Goal: Information Seeking & Learning: Learn about a topic

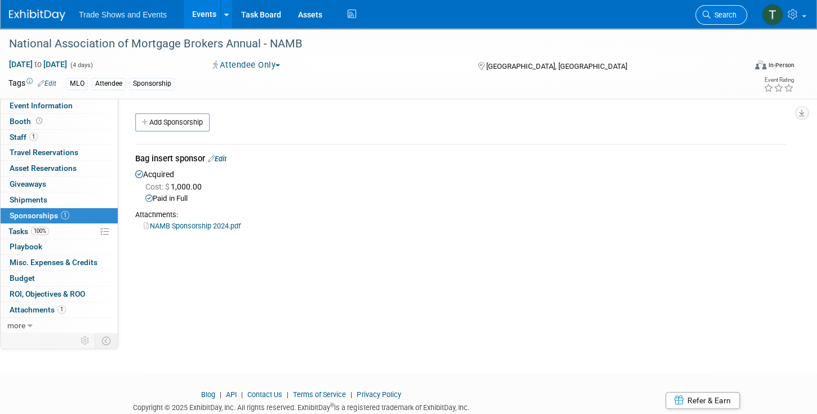
click at [730, 17] on span "Search" at bounding box center [724, 15] width 26 height 8
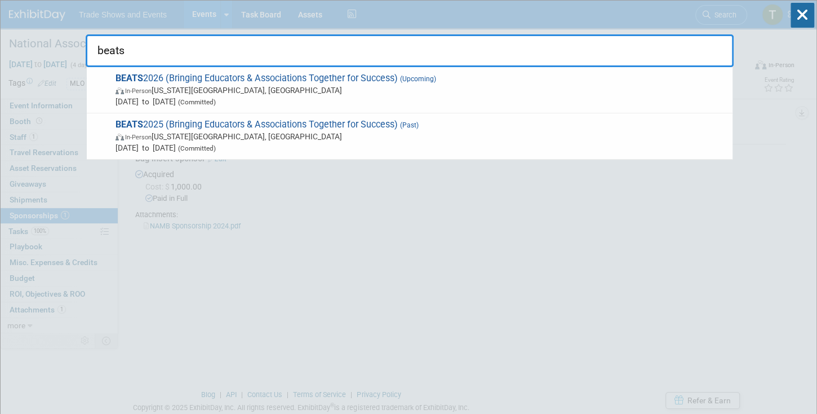
type input "beats"
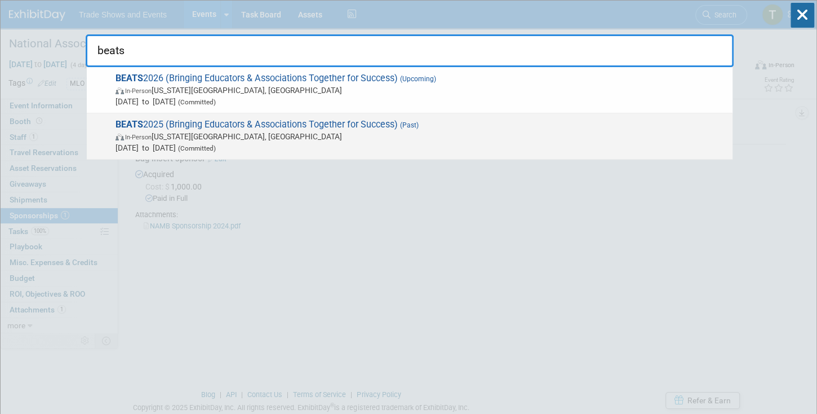
click at [181, 123] on span "BEATS 2025 (Bringing Educators & Associations Together for Success) (Past) In-P…" at bounding box center [419, 136] width 615 height 34
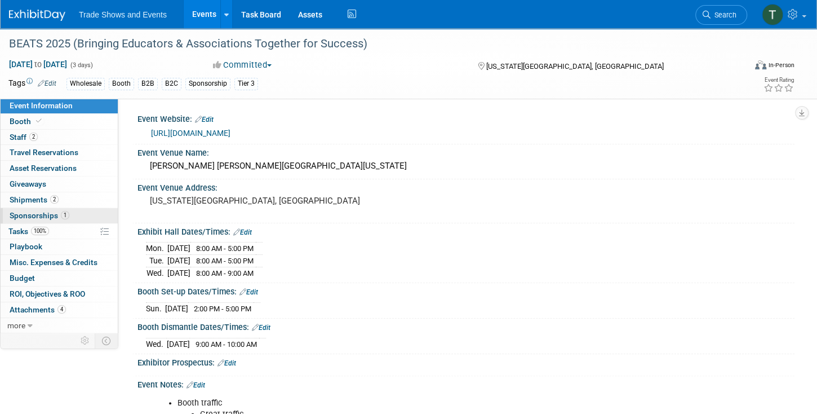
click at [39, 215] on span "Sponsorships 1" at bounding box center [40, 215] width 60 height 9
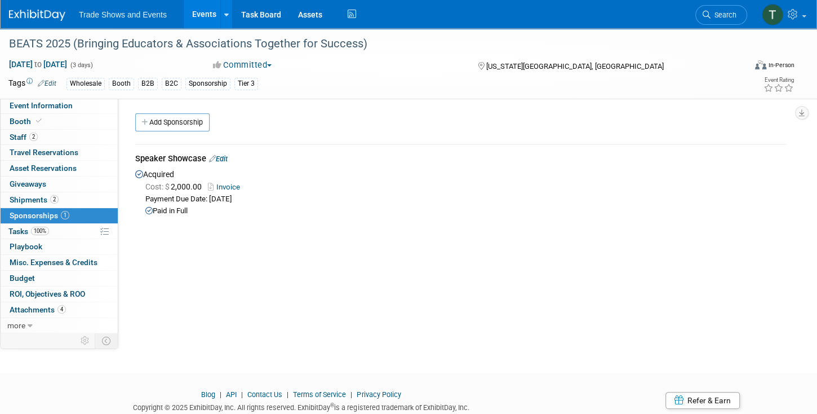
click at [233, 186] on link "Invoice" at bounding box center [226, 187] width 37 height 8
click at [30, 271] on link "Budget" at bounding box center [59, 278] width 117 height 15
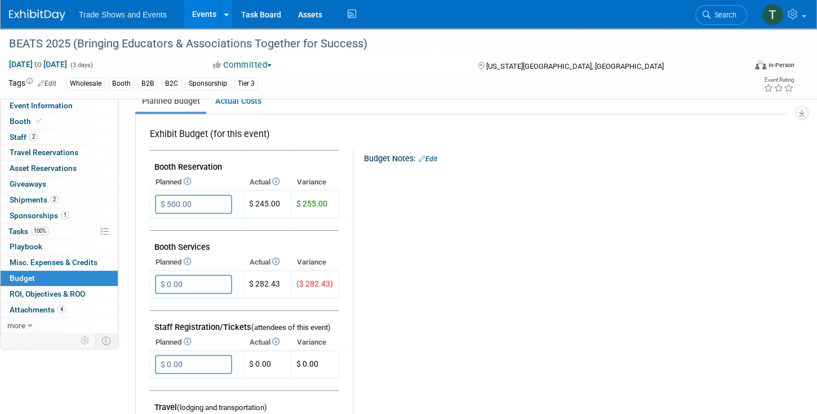
scroll to position [161, 0]
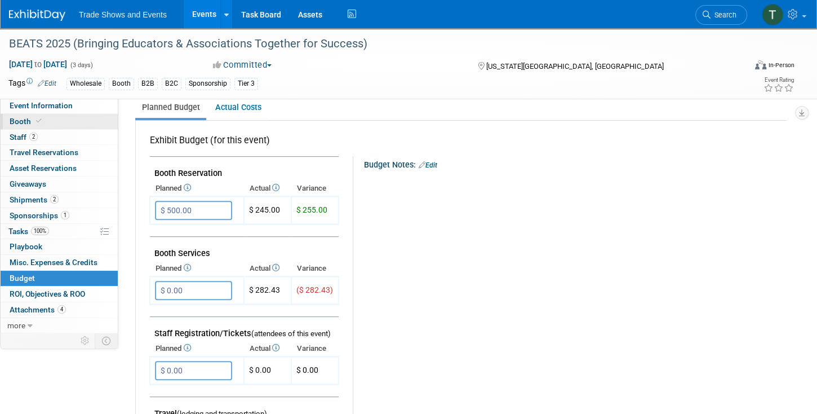
click at [41, 119] on span at bounding box center [39, 121] width 10 height 8
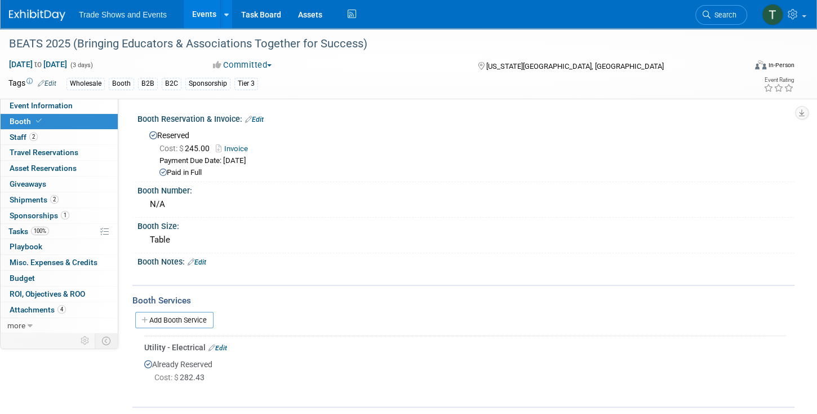
click at [237, 149] on link "Invoice" at bounding box center [235, 148] width 38 height 8
click at [708, 19] on link "Search" at bounding box center [722, 15] width 52 height 20
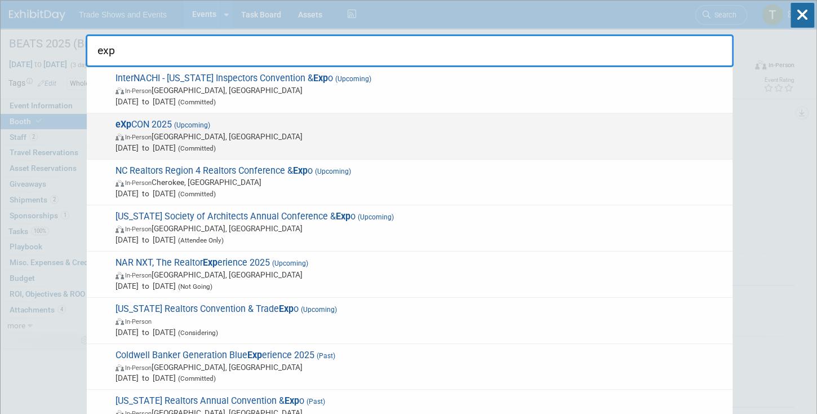
type input "exp"
click at [167, 123] on span "eXp CON 2025 (Upcoming) In-Person Miami Beach, FL Oct 19, 2025 to Oct 23, 2025 …" at bounding box center [419, 136] width 615 height 34
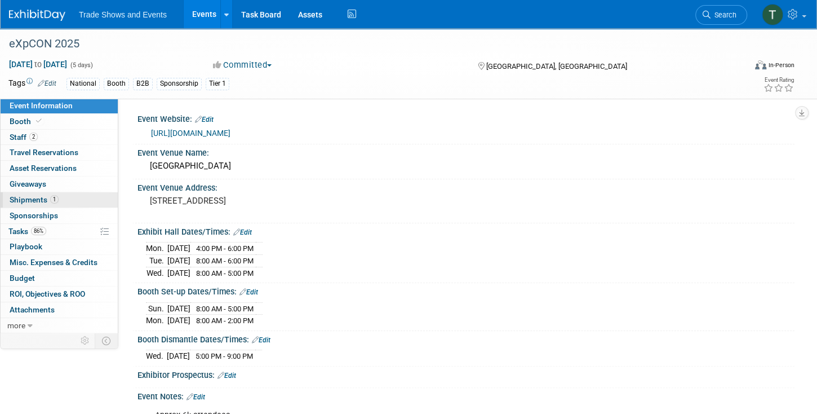
click at [37, 197] on span "Shipments 1" at bounding box center [34, 199] width 49 height 9
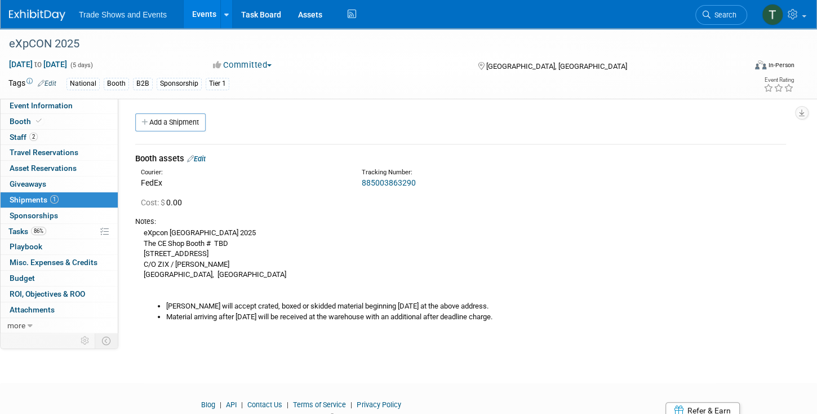
click at [203, 160] on link "Edit" at bounding box center [196, 158] width 19 height 8
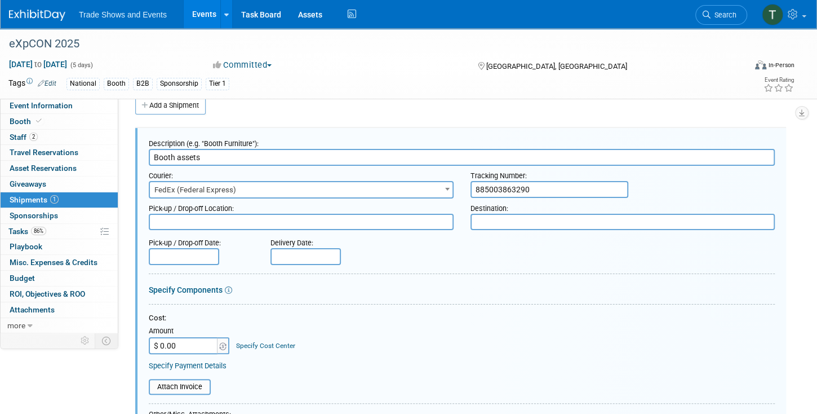
scroll to position [16, 0]
click at [474, 188] on input "885003863290" at bounding box center [550, 189] width 158 height 17
type input "Master: 885003863290"
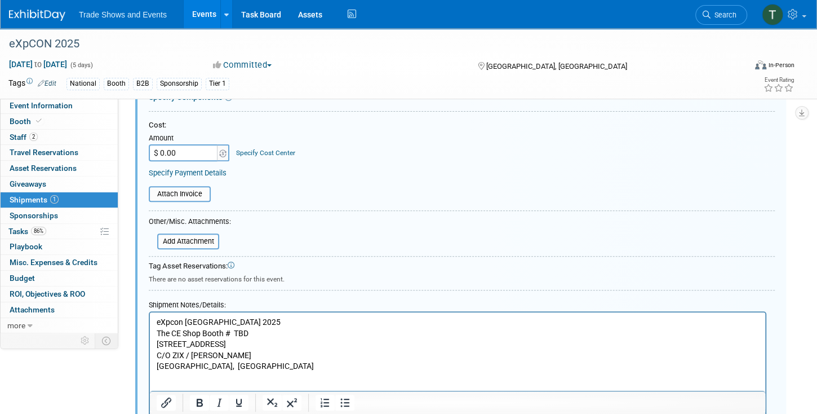
scroll to position [306, 0]
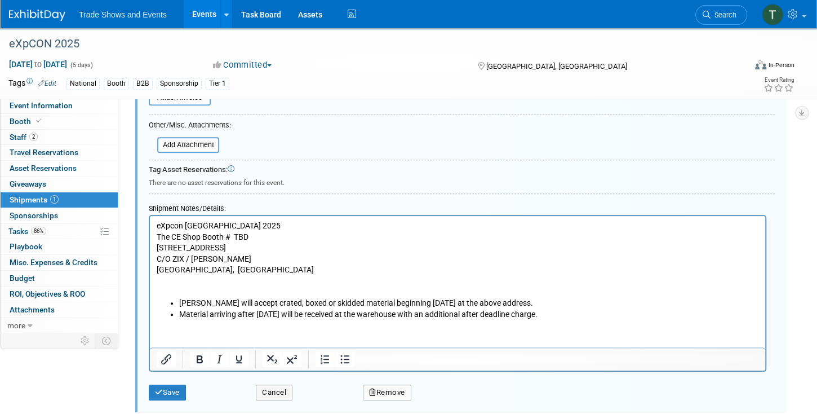
click at [591, 316] on li "Material arriving after October 13, 2025 will be received at the warehouse with…" at bounding box center [469, 313] width 580 height 11
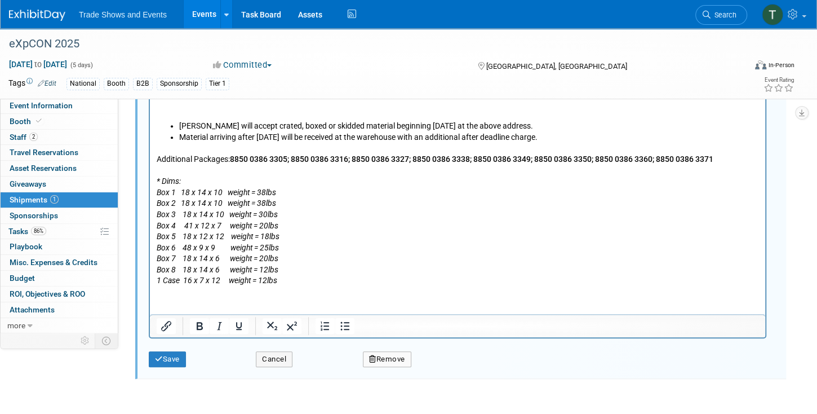
scroll to position [503, 0]
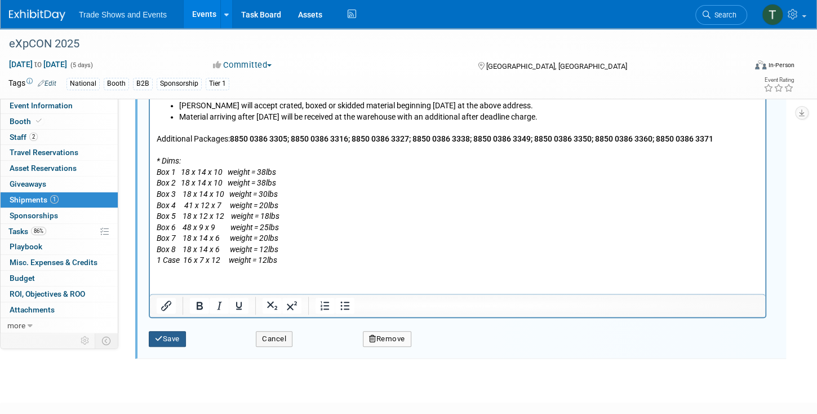
click at [166, 334] on button "Save" at bounding box center [167, 339] width 37 height 16
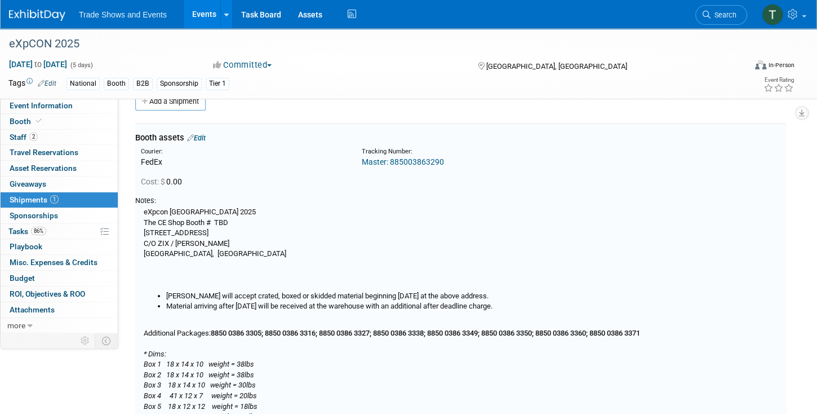
scroll to position [16, 0]
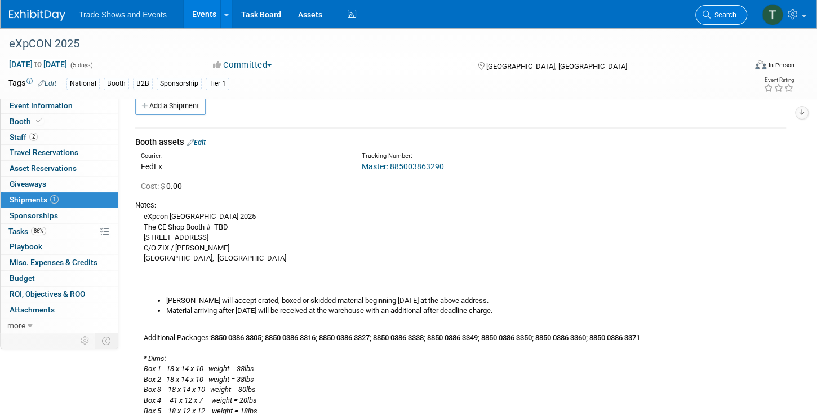
click at [713, 11] on span "Search" at bounding box center [724, 15] width 26 height 8
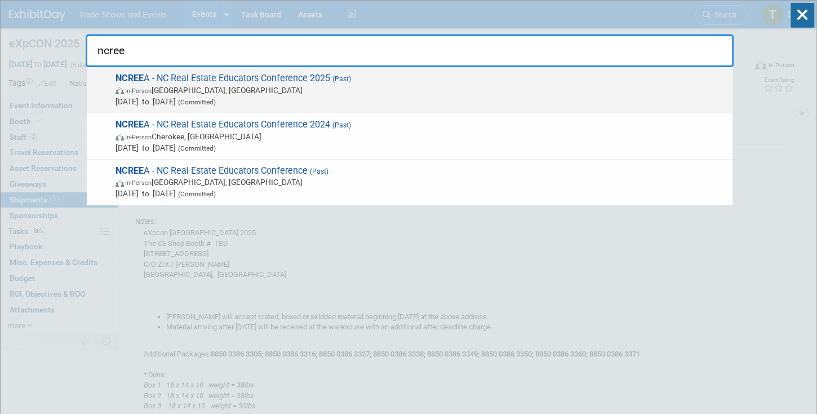
type input "ncree"
click at [209, 79] on span "NCREE A - NC Real Estate Educators Conference 2025 (Past) In-Person South Bosto…" at bounding box center [419, 90] width 615 height 34
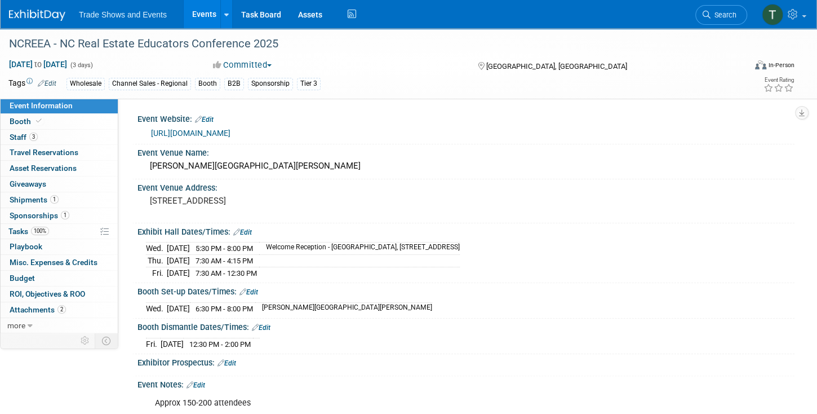
click at [197, 10] on link "Events" at bounding box center [204, 14] width 41 height 28
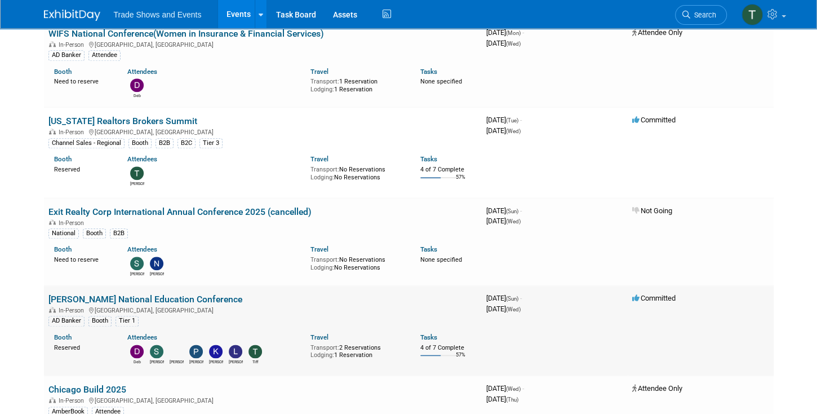
scroll to position [805, 0]
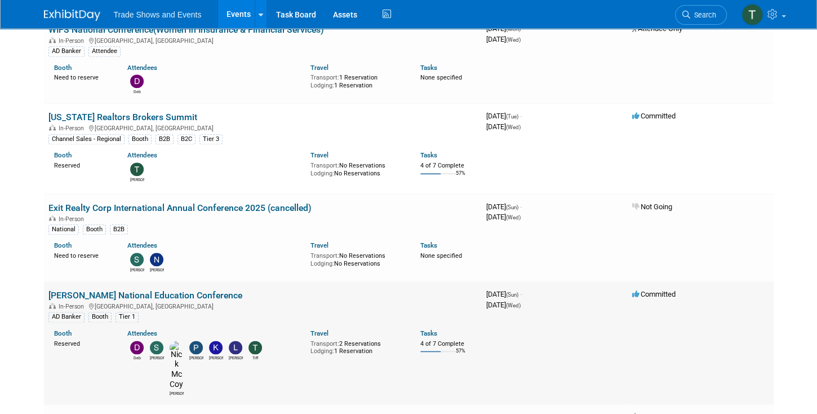
click at [156, 290] on link "[PERSON_NAME] National Education Conference" at bounding box center [145, 295] width 194 height 11
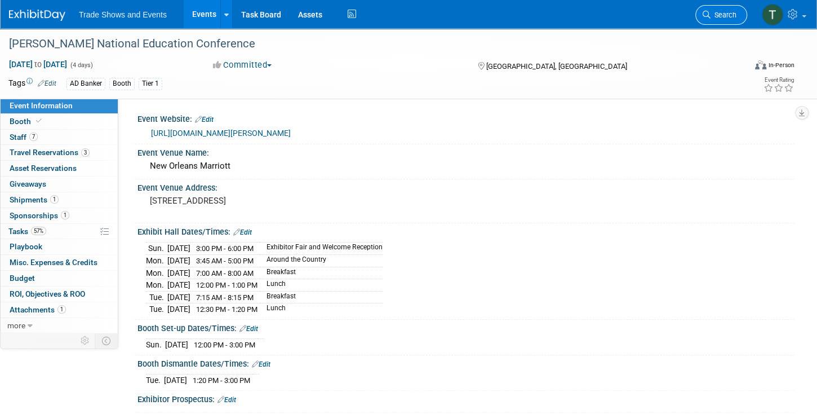
click at [708, 11] on icon at bounding box center [707, 15] width 8 height 8
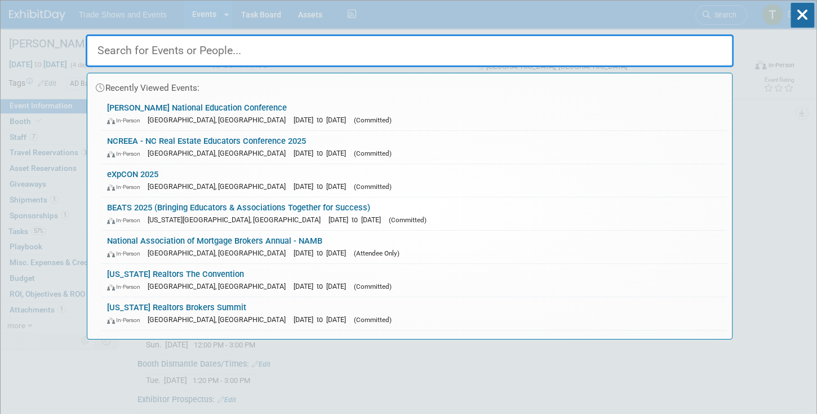
type input "r"
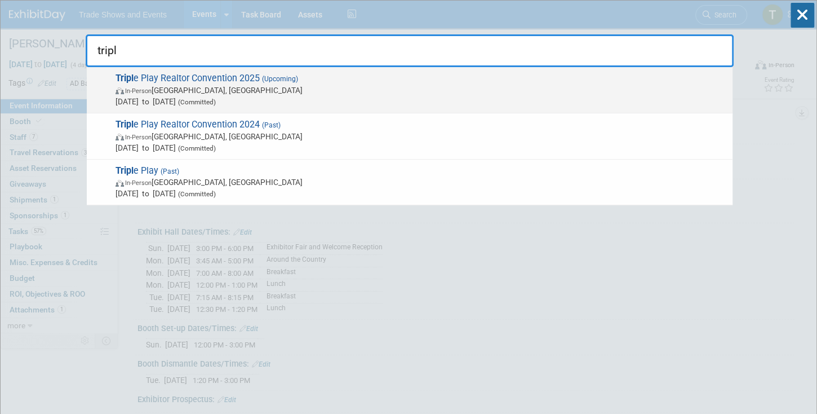
type input "tripl"
click at [191, 79] on span "Tripl e Play Realtor Convention 2025 (Upcoming) In-Person Atlantic City, NJ Dec…" at bounding box center [419, 90] width 615 height 34
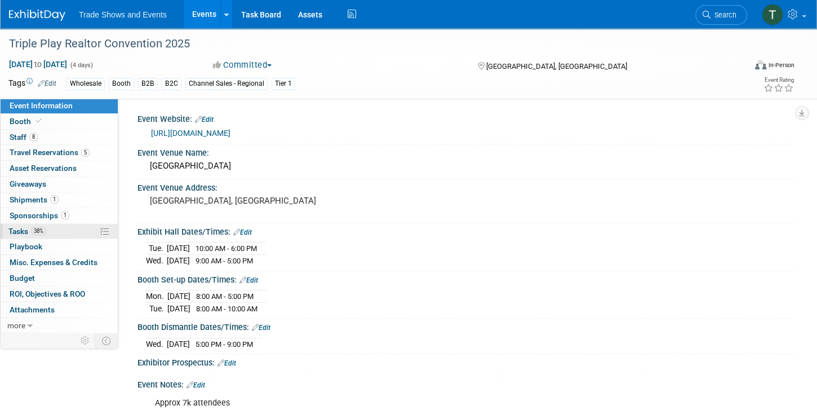
click at [9, 229] on span "Tasks 38%" at bounding box center [27, 231] width 38 height 9
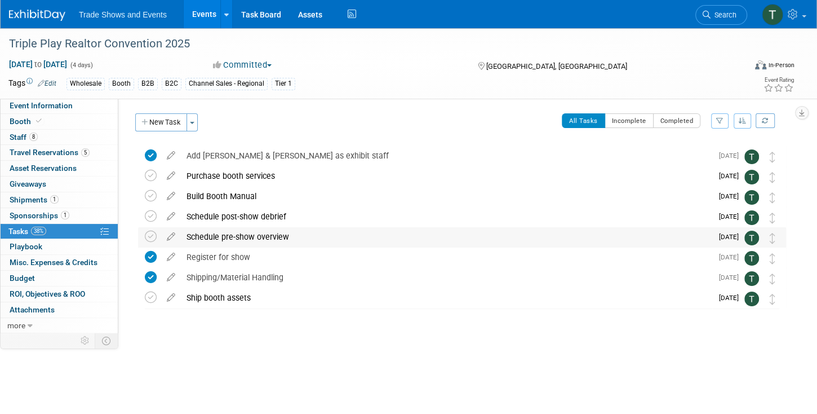
click at [233, 234] on div "Schedule pre-show overview" at bounding box center [446, 236] width 531 height 19
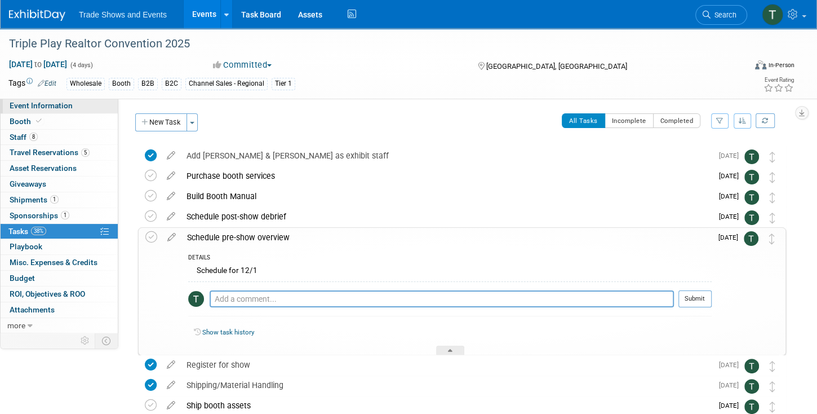
click at [47, 101] on span "Event Information" at bounding box center [41, 105] width 63 height 9
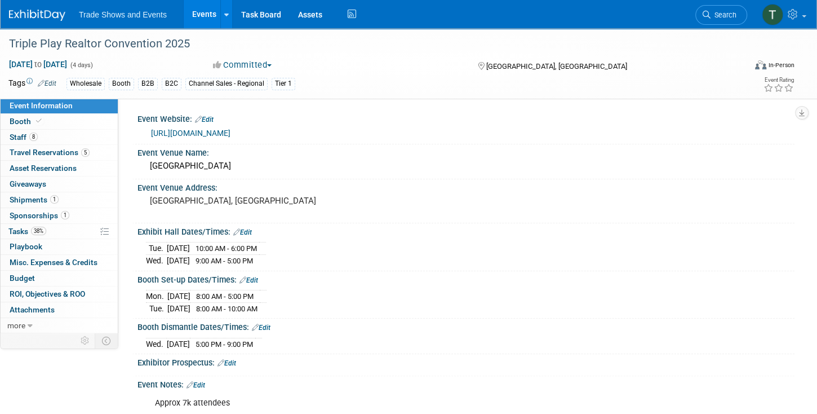
click at [198, 10] on link "Events" at bounding box center [204, 14] width 41 height 28
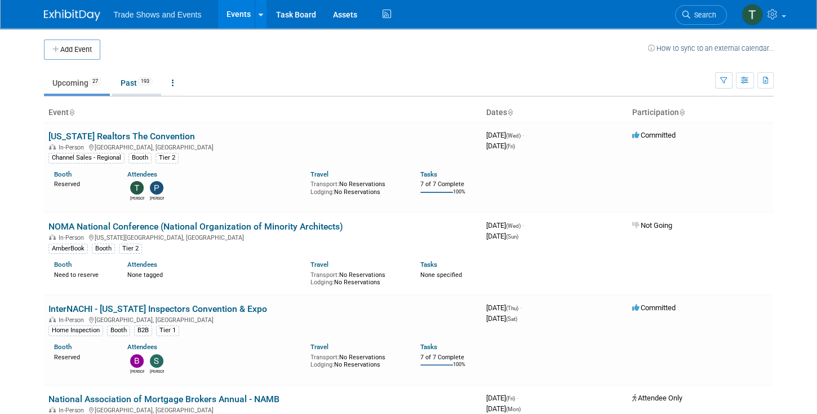
click at [125, 88] on link "Past 193" at bounding box center [136, 82] width 49 height 21
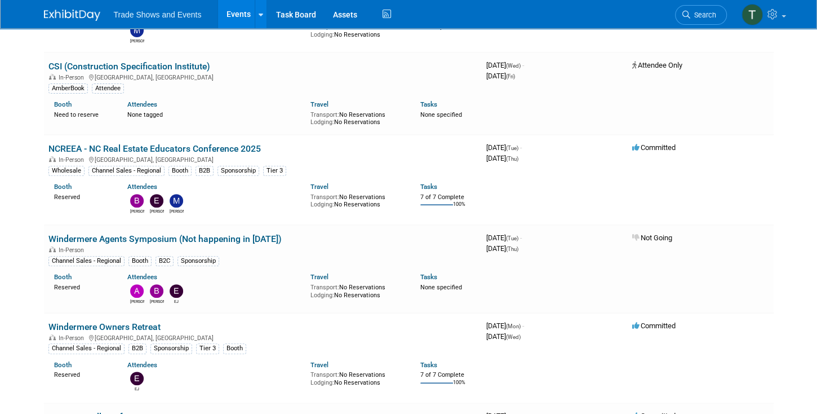
scroll to position [193, 0]
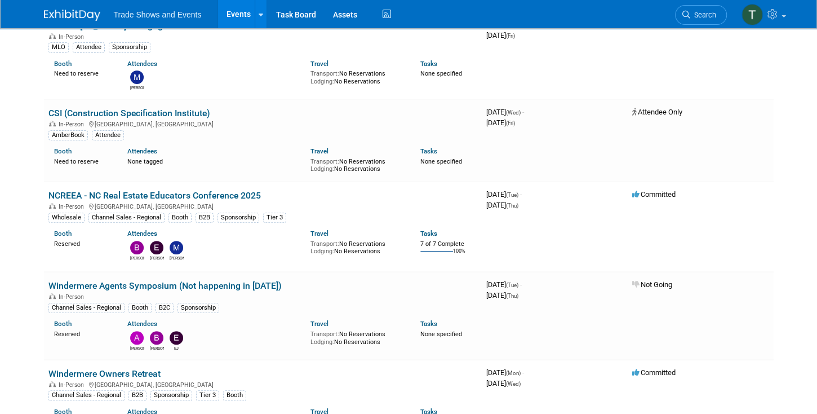
click at [232, 16] on link "Events" at bounding box center [238, 14] width 41 height 28
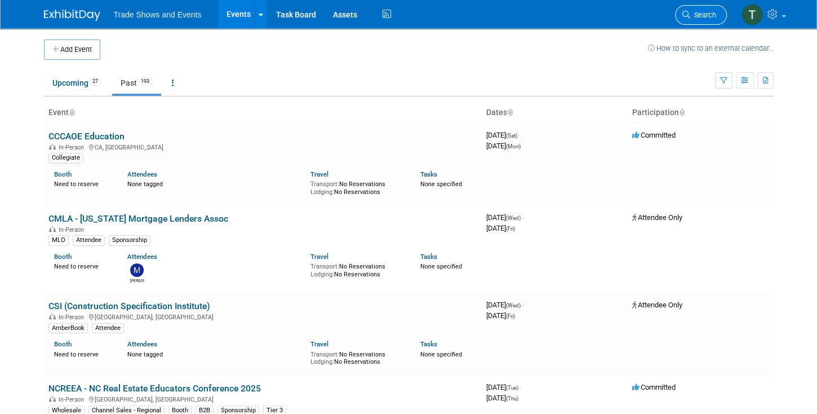
click at [702, 12] on span "Search" at bounding box center [703, 15] width 26 height 8
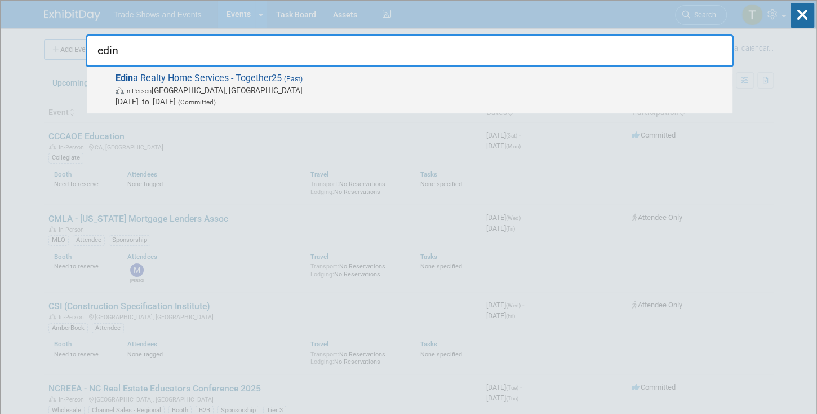
type input "edin"
click at [189, 79] on span "Edin a Realty Home Services - Together25 (Past) In-Person Minneapolis, MN Jan 1…" at bounding box center [419, 90] width 615 height 34
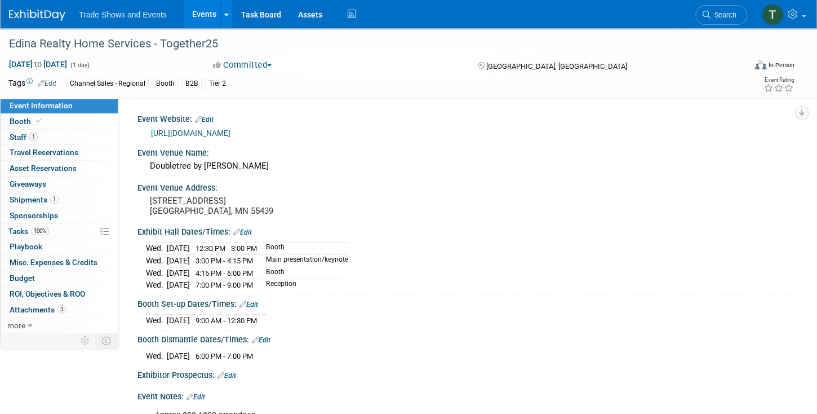
click at [712, 10] on link "Search" at bounding box center [722, 15] width 52 height 20
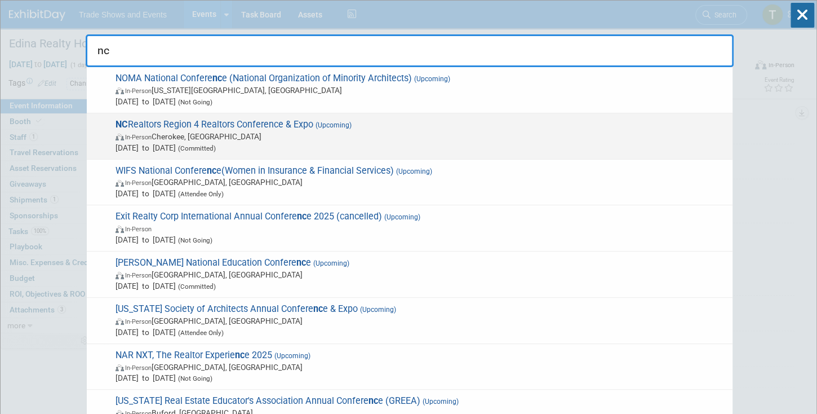
type input "nc"
click at [300, 130] on span "NC Realtors Region 4 Realtors Conference & Expo (Upcoming) In-Person Cherokee, …" at bounding box center [419, 136] width 615 height 34
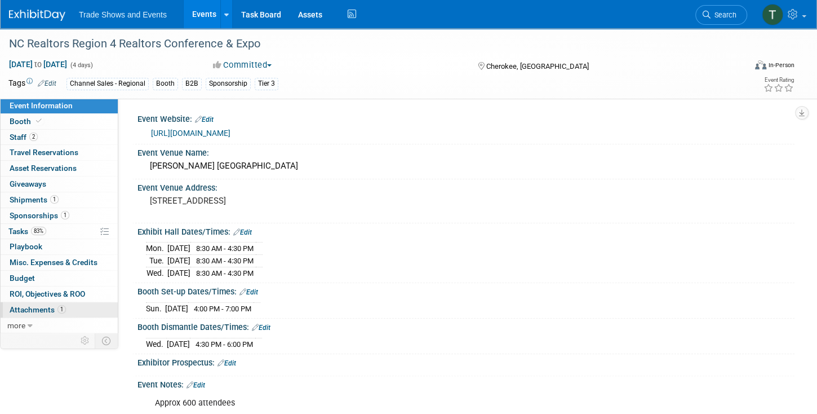
click at [16, 311] on link "1 Attachments 1" at bounding box center [59, 309] width 117 height 15
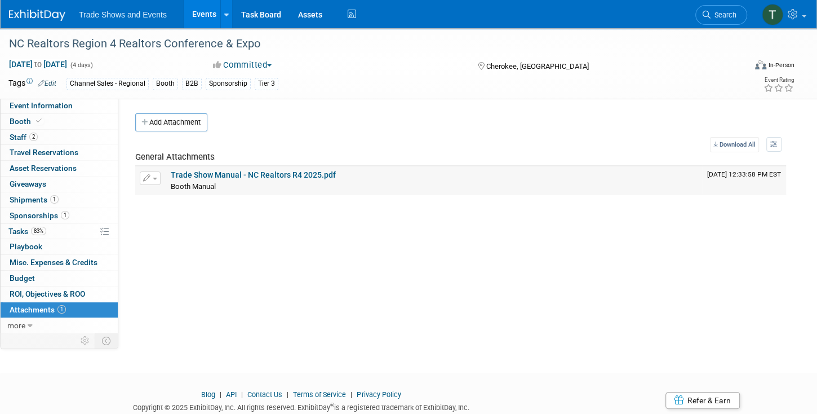
click at [269, 172] on link "Trade Show Manual - NC Realtors R4 2025.pdf" at bounding box center [253, 174] width 165 height 9
click at [36, 135] on span "2" at bounding box center [33, 136] width 8 height 8
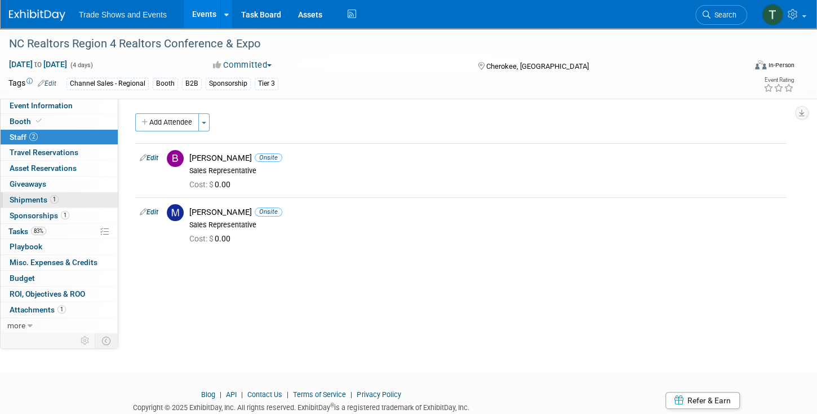
click at [33, 200] on span "Shipments 1" at bounding box center [34, 199] width 49 height 9
